Goal: Information Seeking & Learning: Learn about a topic

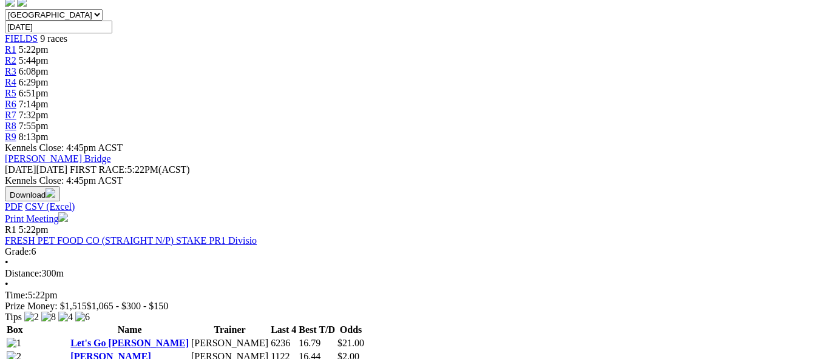
scroll to position [607, 0]
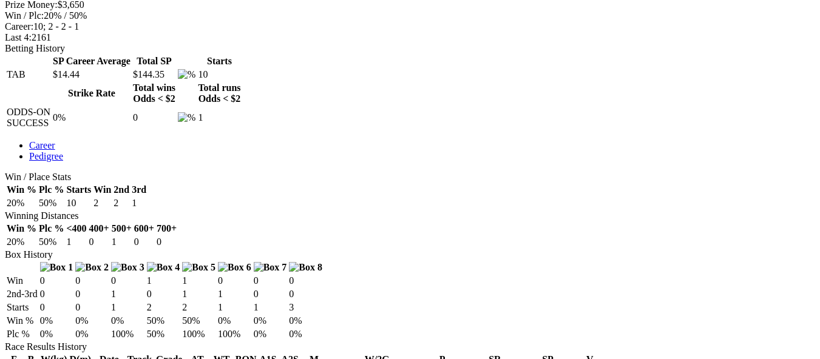
scroll to position [485, 0]
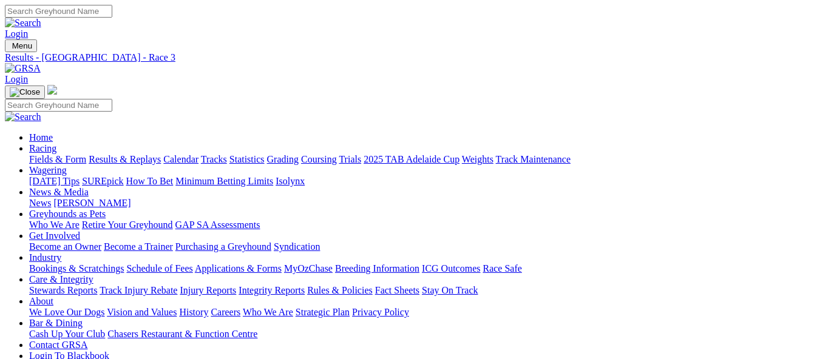
scroll to position [303, 0]
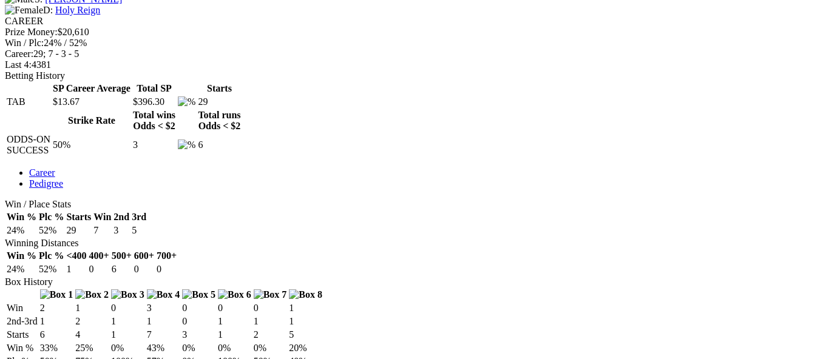
scroll to position [485, 0]
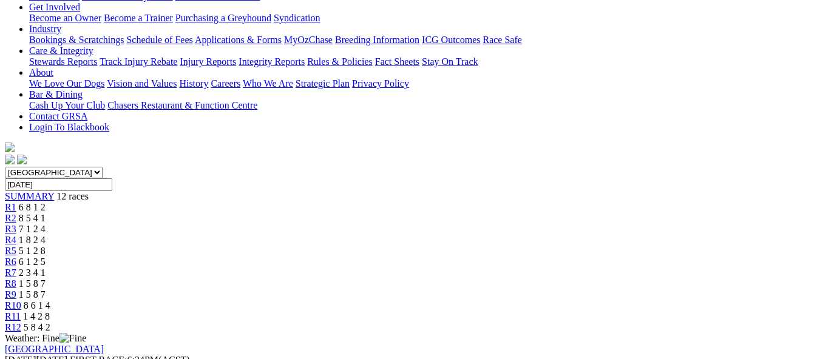
scroll to position [248, 0]
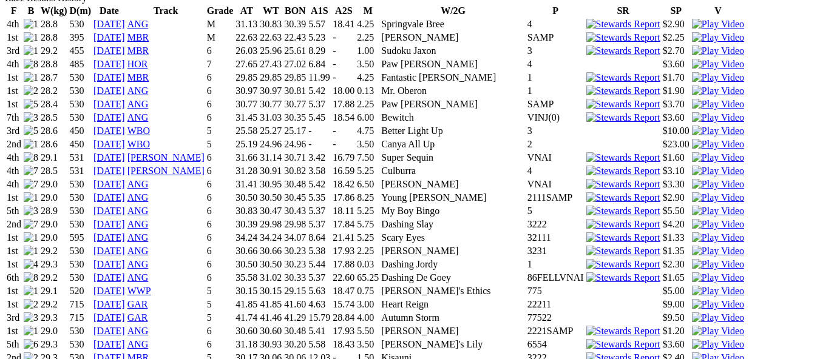
scroll to position [910, 0]
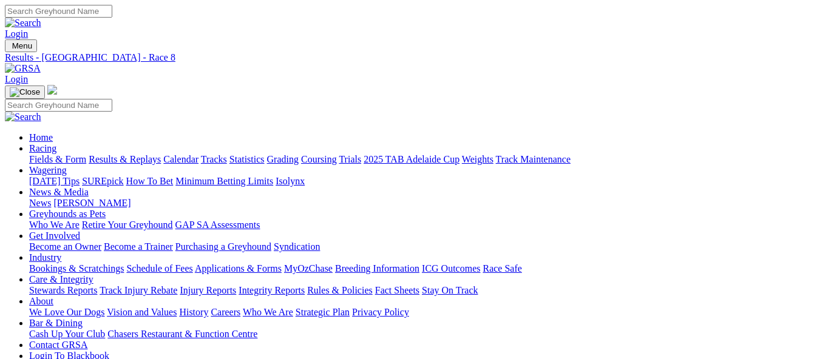
scroll to position [243, 0]
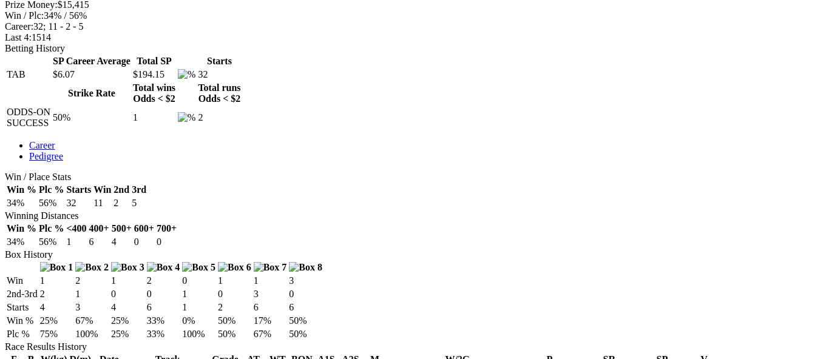
scroll to position [789, 0]
